Goal: Communication & Community: Answer question/provide support

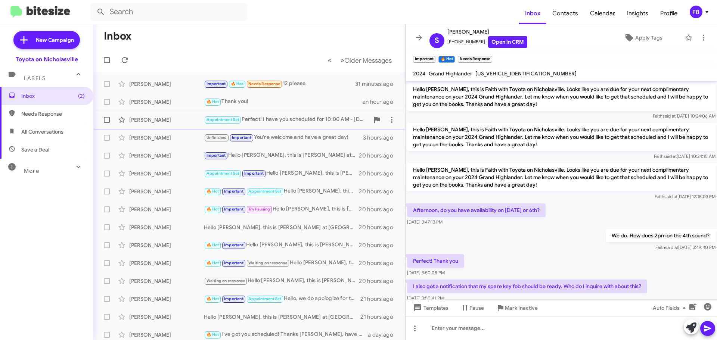
scroll to position [305, 0]
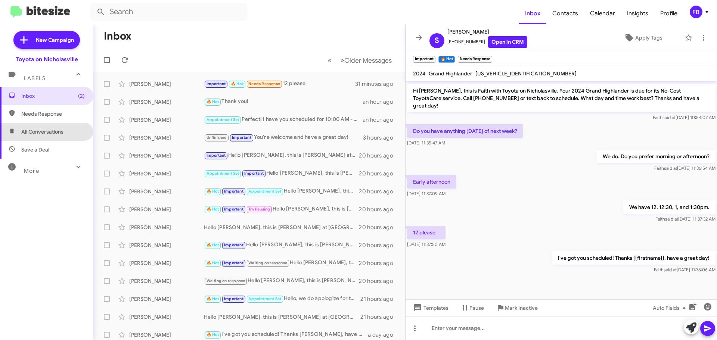
click at [53, 130] on span "All Conversations" at bounding box center [42, 131] width 42 height 7
type input "in:all-conversations"
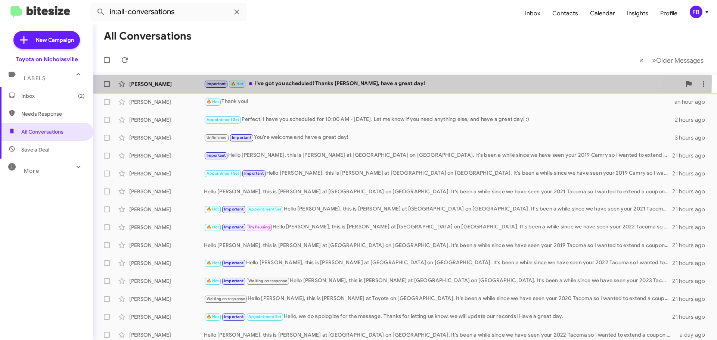
click at [355, 80] on div "Important 🔥 Hot I've got you scheduled! Thanks [PERSON_NAME], have a great day!" at bounding box center [443, 84] width 478 height 9
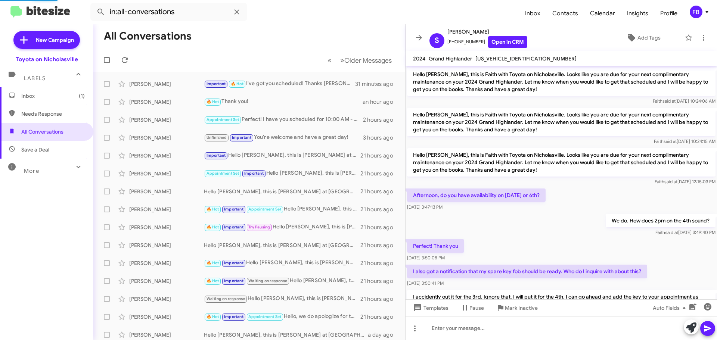
scroll to position [290, 0]
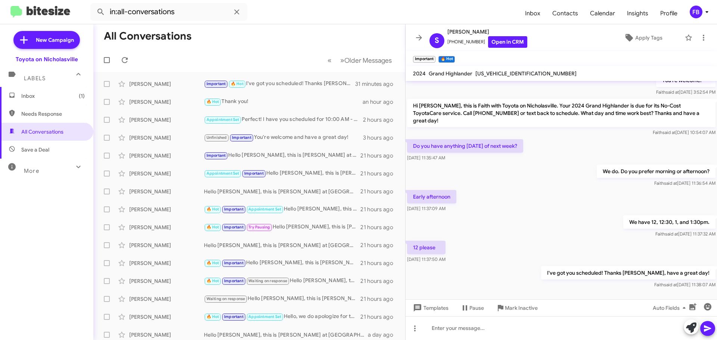
click at [38, 92] on span "Inbox (1)" at bounding box center [46, 96] width 93 height 18
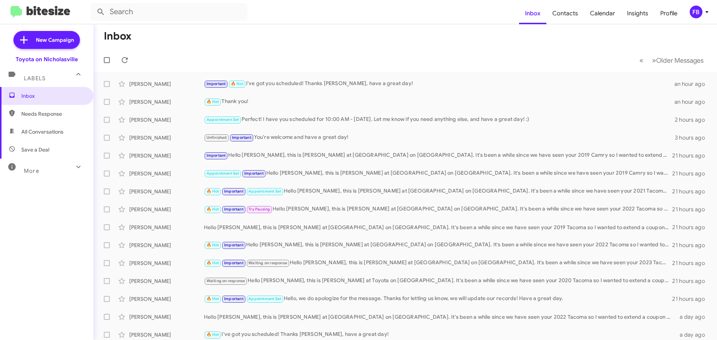
drag, startPoint x: 72, startPoint y: 128, endPoint x: 82, endPoint y: 124, distance: 11.0
click at [72, 128] on span "All Conversations" at bounding box center [46, 132] width 93 height 18
type input "in:all-conversations"
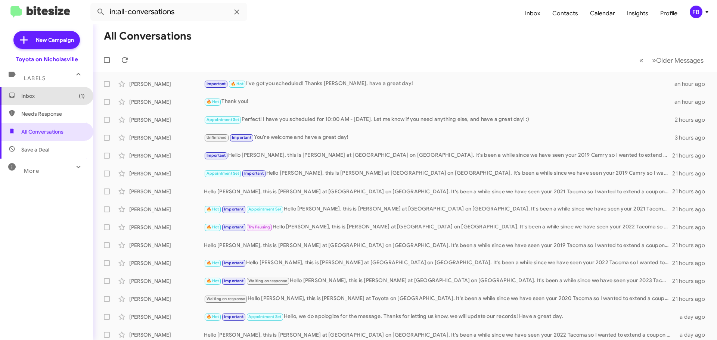
click at [56, 102] on span "Inbox (1)" at bounding box center [46, 96] width 93 height 18
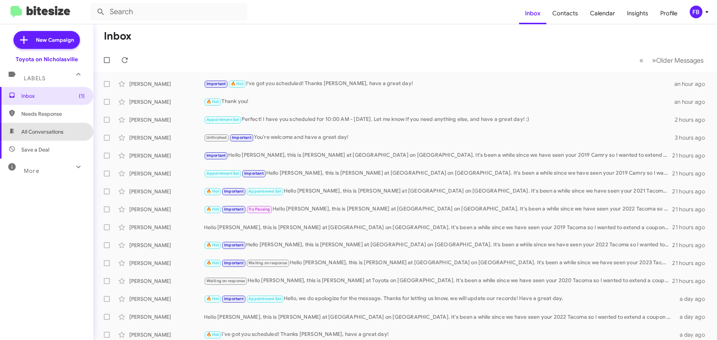
drag, startPoint x: 49, startPoint y: 131, endPoint x: 61, endPoint y: 130, distance: 12.1
click at [49, 131] on span "All Conversations" at bounding box center [42, 131] width 42 height 7
type input "in:all-conversations"
